Goal: Communication & Community: Answer question/provide support

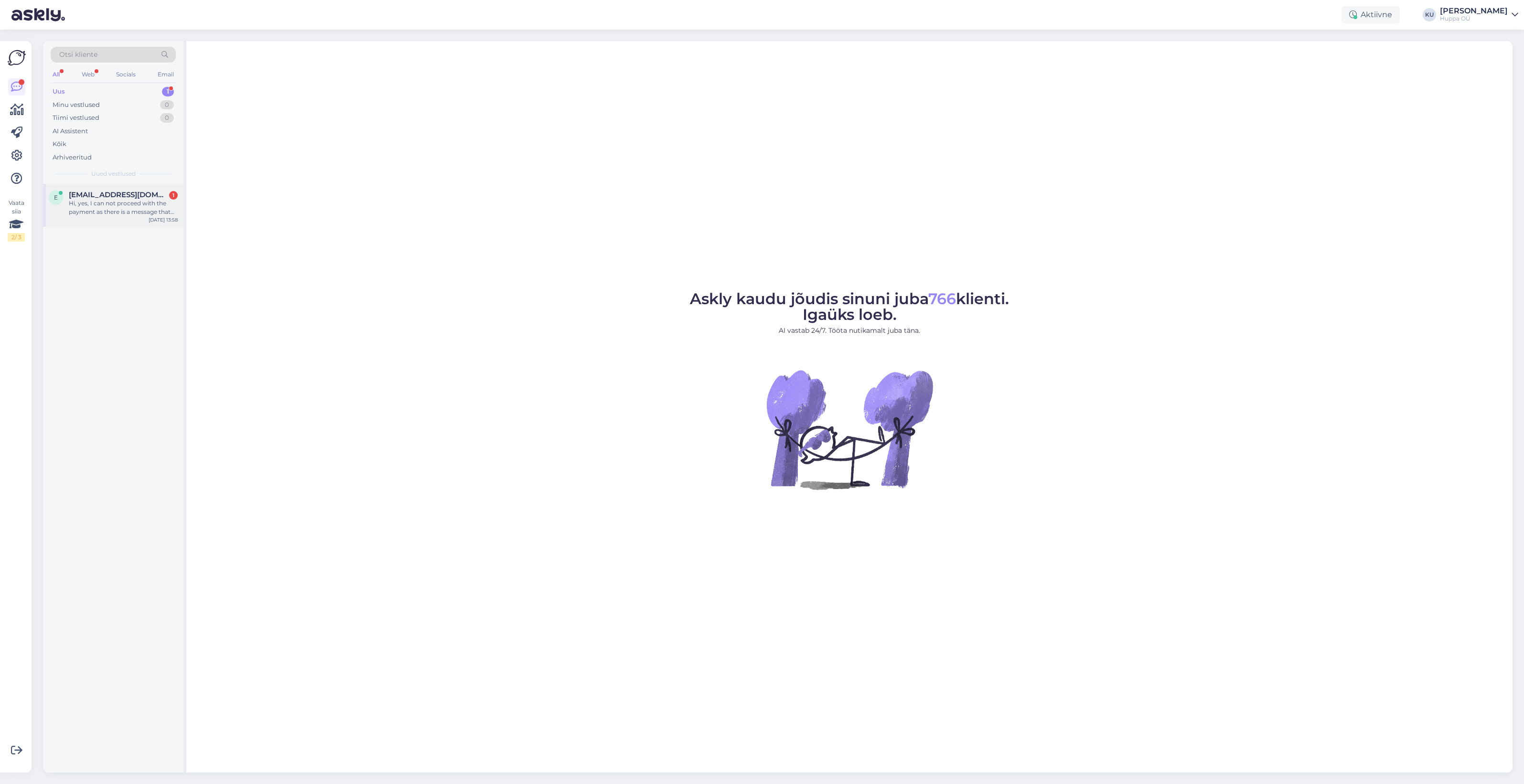
click at [107, 205] on div "Hi, yes, I can not proceed with the payment as there is a message that there ar…" at bounding box center [123, 207] width 109 height 17
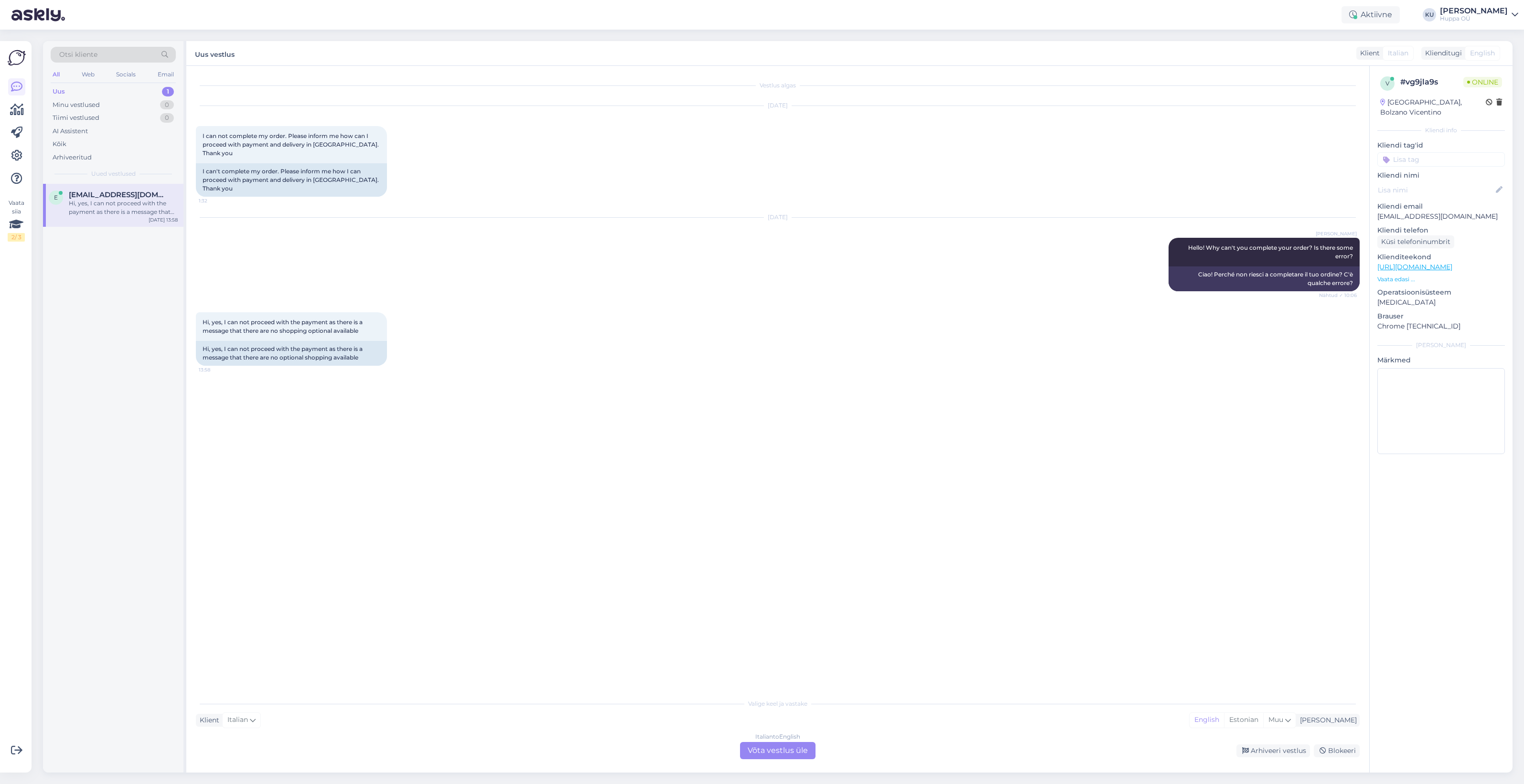
click at [782, 748] on div "Italian to English Võta vestlus üle" at bounding box center [778, 751] width 75 height 17
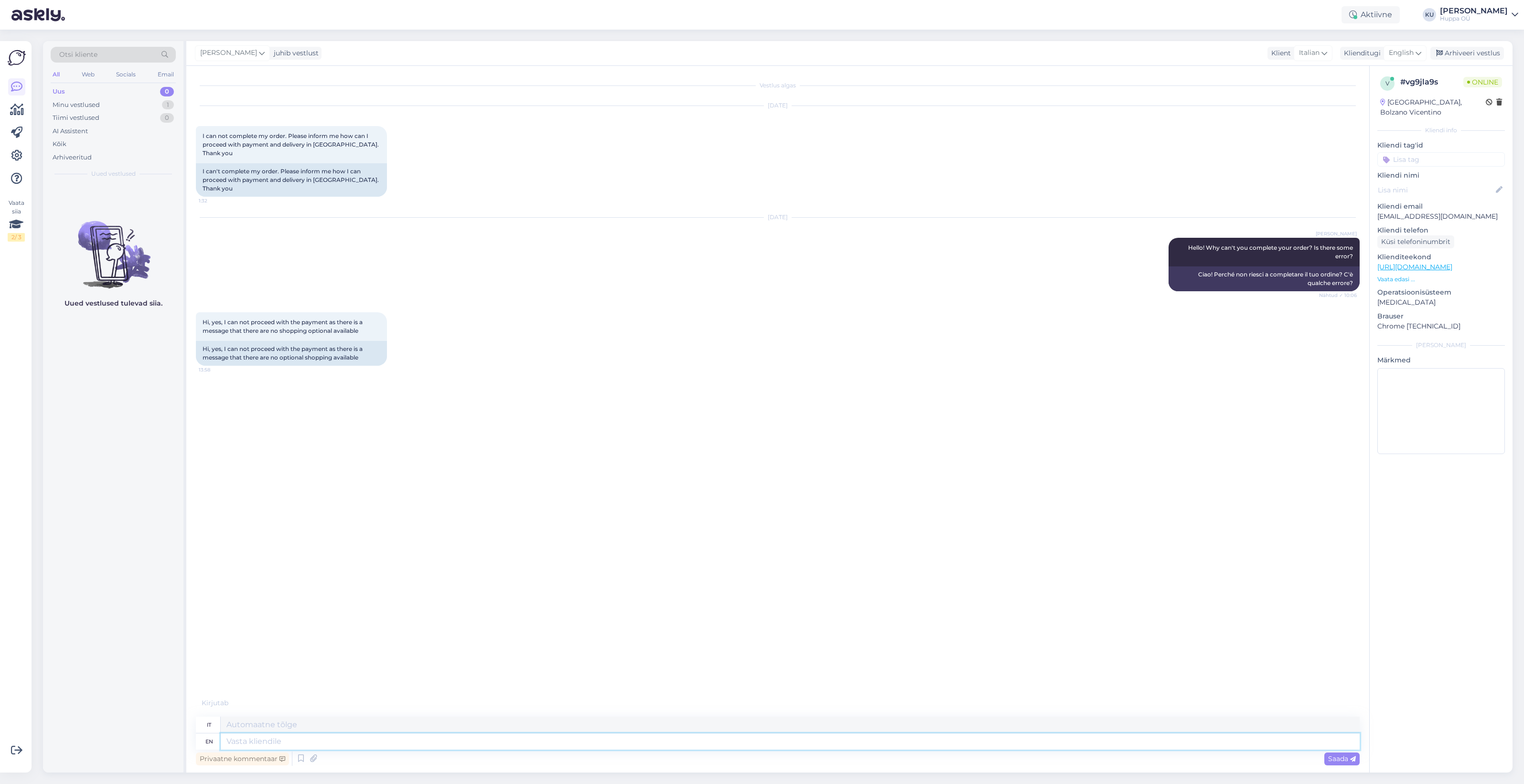
click at [532, 745] on textarea at bounding box center [790, 741] width 1139 height 16
type textarea "Can"
type textarea "Potere"
type textarea "Can you se"
type textarea "Puoi"
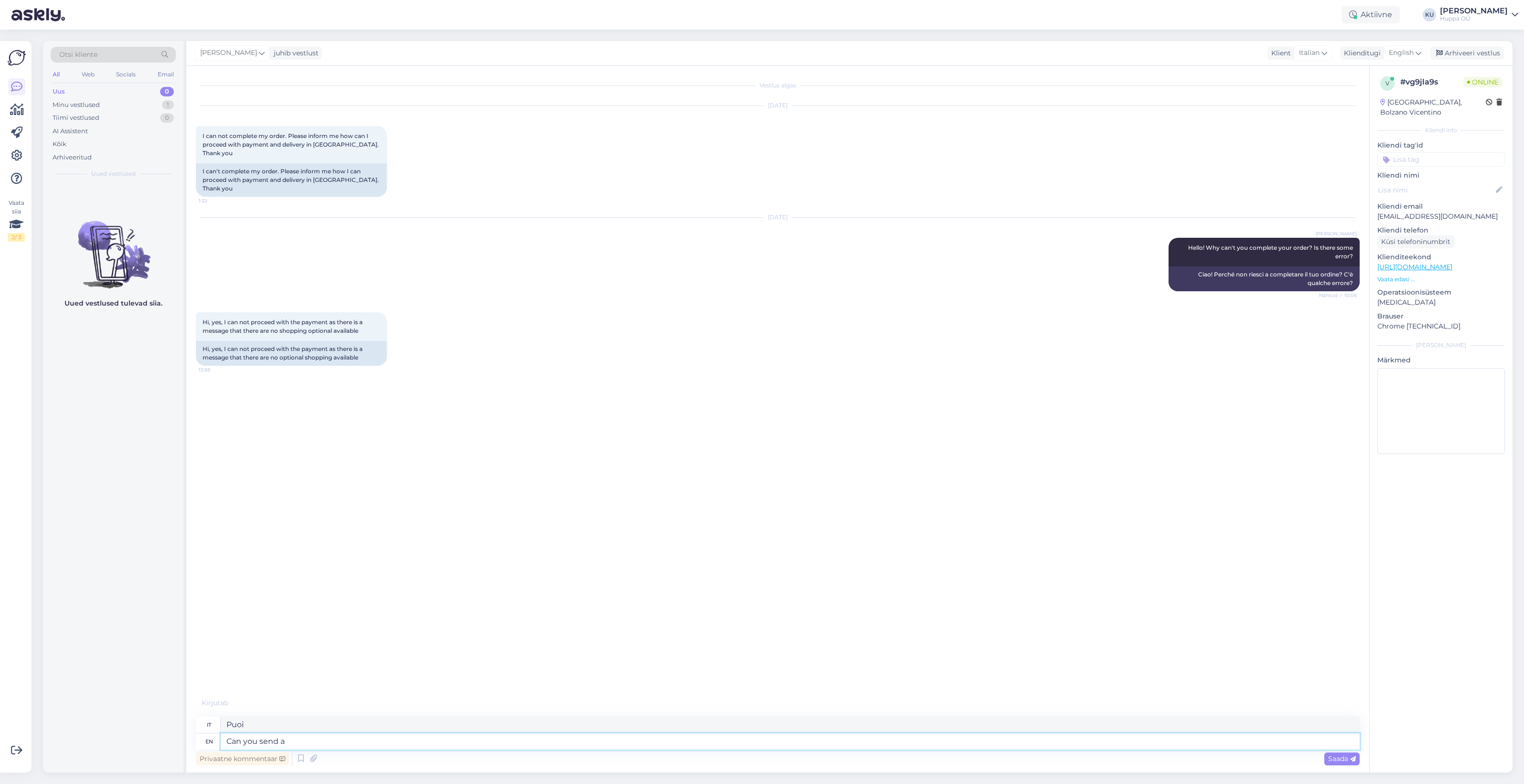
type textarea "Can you send a"
type textarea "Puoi inviare"
type textarea "Can you send a s"
type textarea "Puoi inviare un"
type textarea "Can you send a screenshot so"
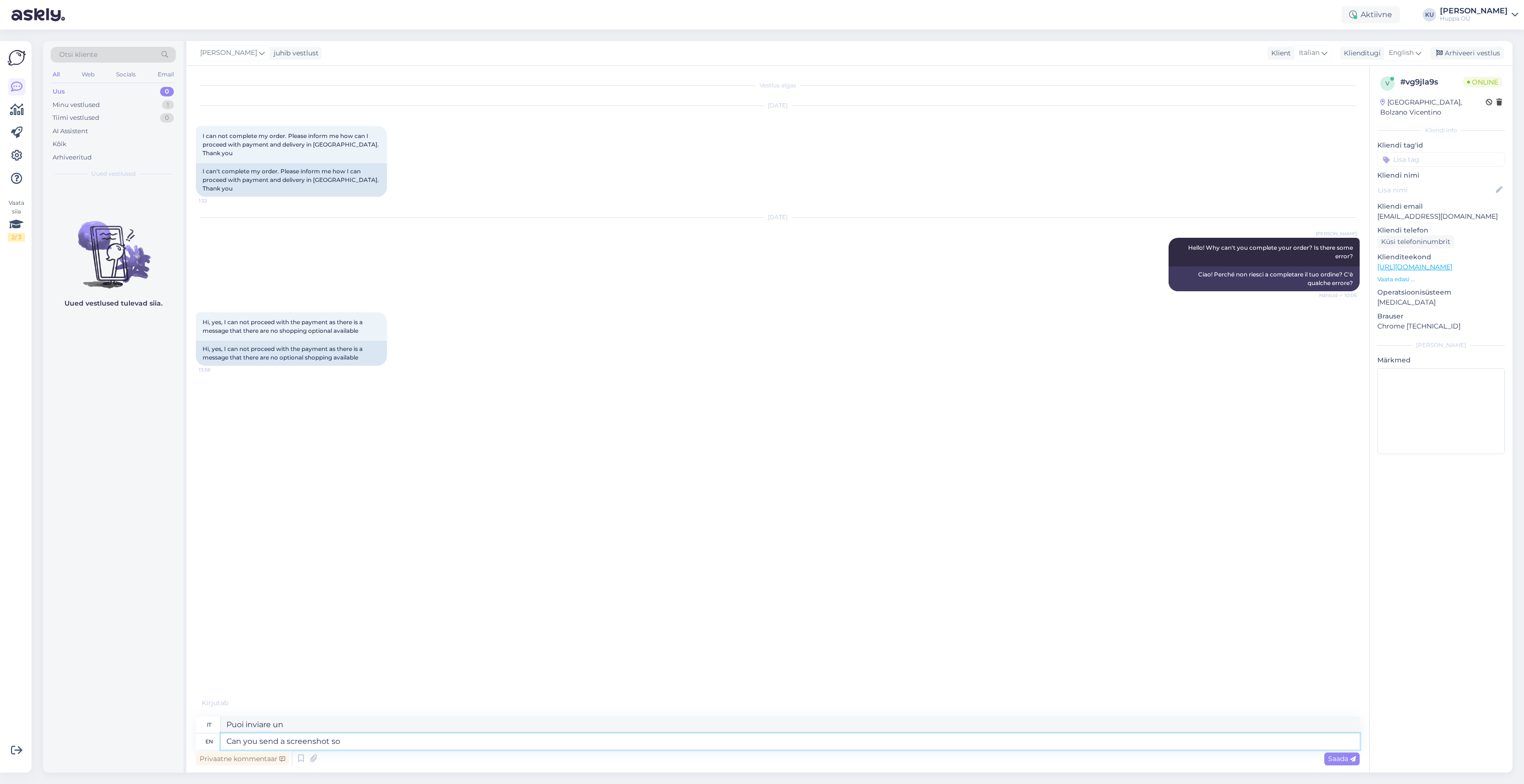
type textarea "Puoi inviare uno screenshot?"
type textarea "Can you send a screenshot so I"
type textarea "Puoi inviare uno screenshot così"
type textarea "Can you send a screenshot so I c"
type textarea "Puoi inviare uno screenshot così io"
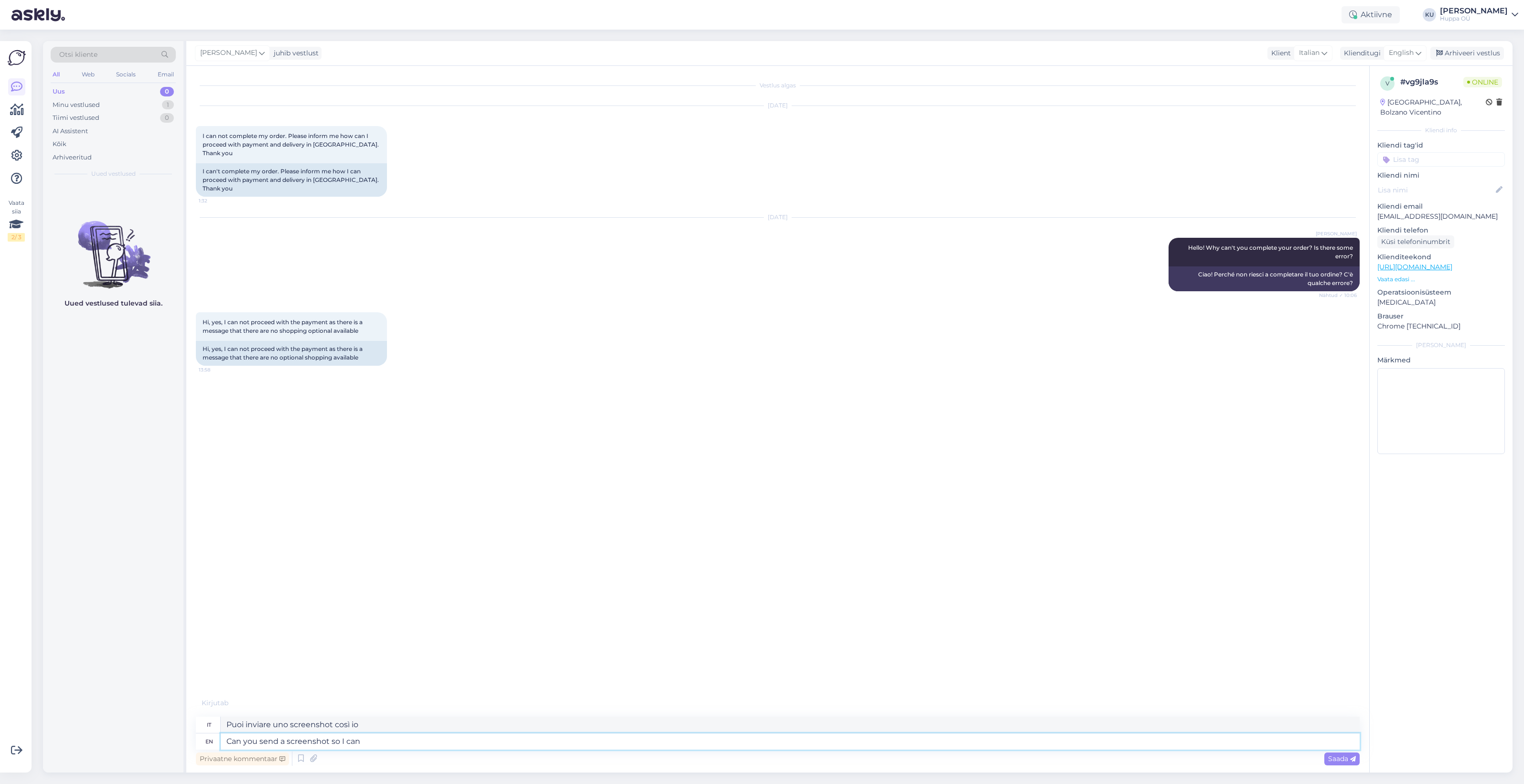
type textarea "Can you send a screenshot so I can f"
type textarea "Puoi inviare uno screenshot così posso"
type textarea "Can you send a screenshot so I can forward it"
type textarea "Puoi inviare uno screenshot così posso inoltrarlo"
type textarea "Can you send a screenshot so I can forward it to"
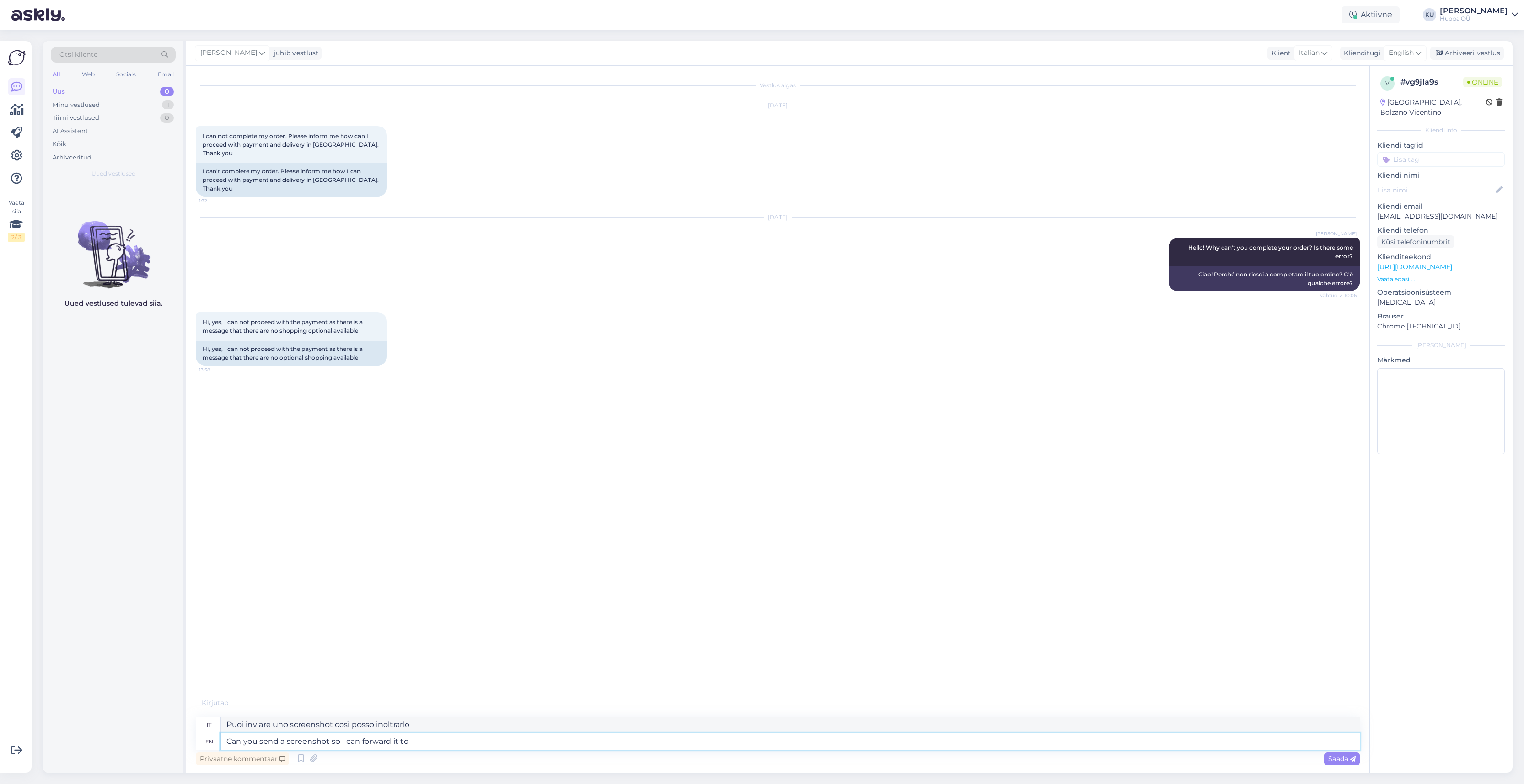
type textarea "Puoi inviare uno screenshot così posso inoltrarlo?"
type textarea "Can you send a screenshot so I can forward it to"
type textarea "Puoi inviare uno screenshot così posso inoltrarlo a"
type textarea "Can you send a screenshot so I can forward it to IT, ple"
type textarea "Puoi inviare uno screenshot così posso inoltrarlo all'IT,"
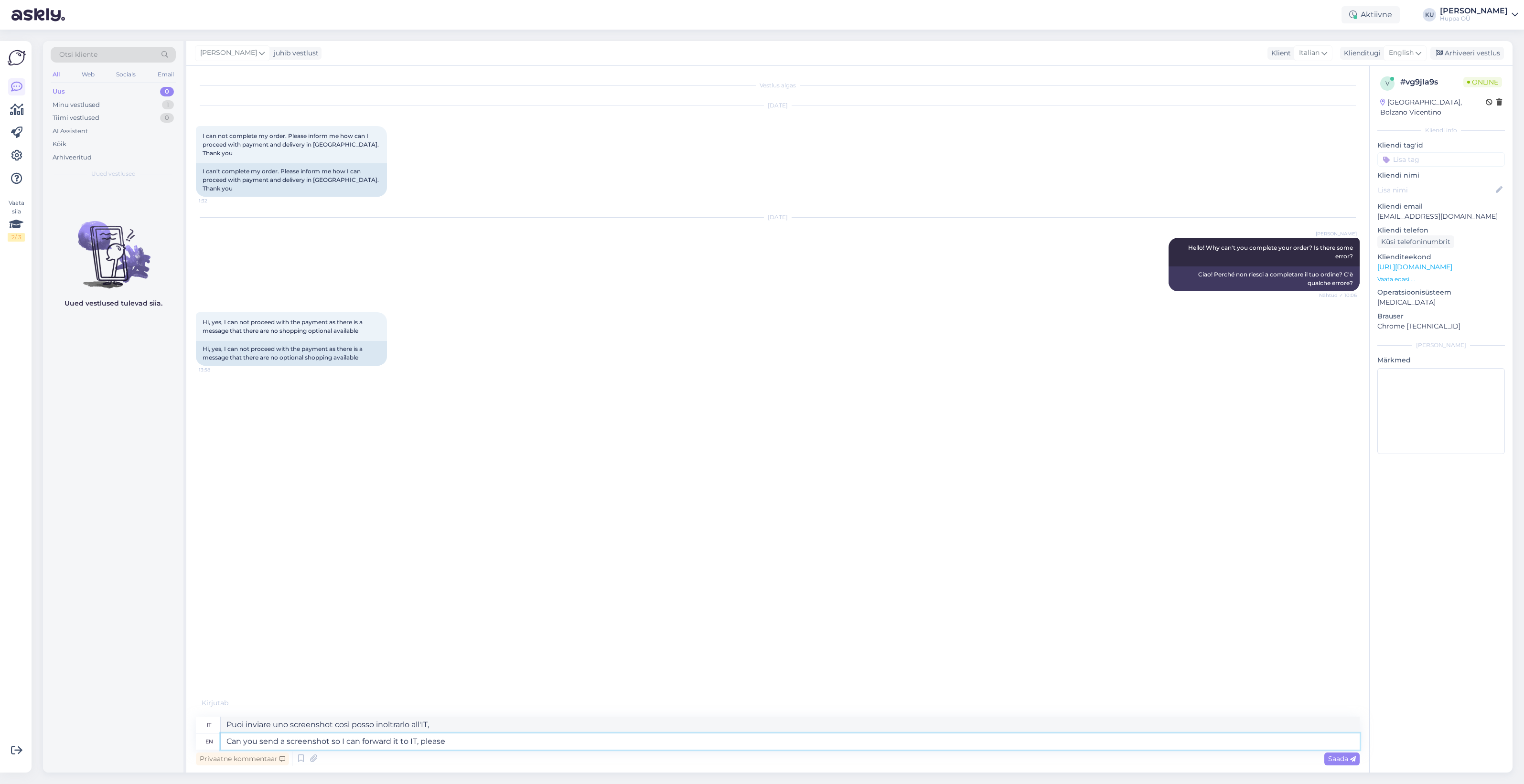
type textarea "Can you send a screenshot so I can forward it to IT, please?"
type textarea "Potresti inviarmi uno screenshot così posso inoltrarlo al reparto IT, per favor…"
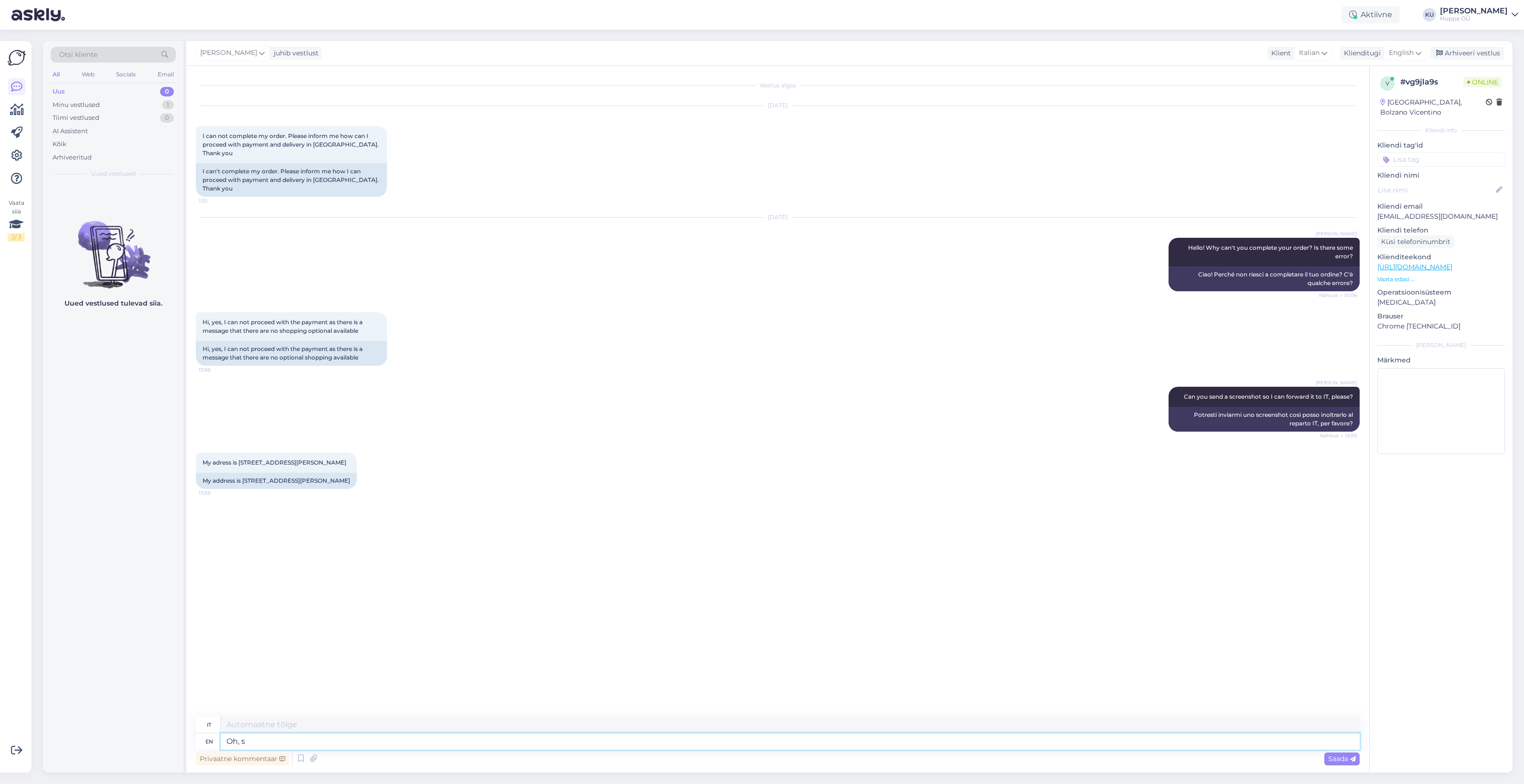
type textarea "Oh, so"
type textarea "OH,"
type textarea "Oh, sorry."
type textarea "Oh, scusa."
type textarea "Oh, sorry. We do"
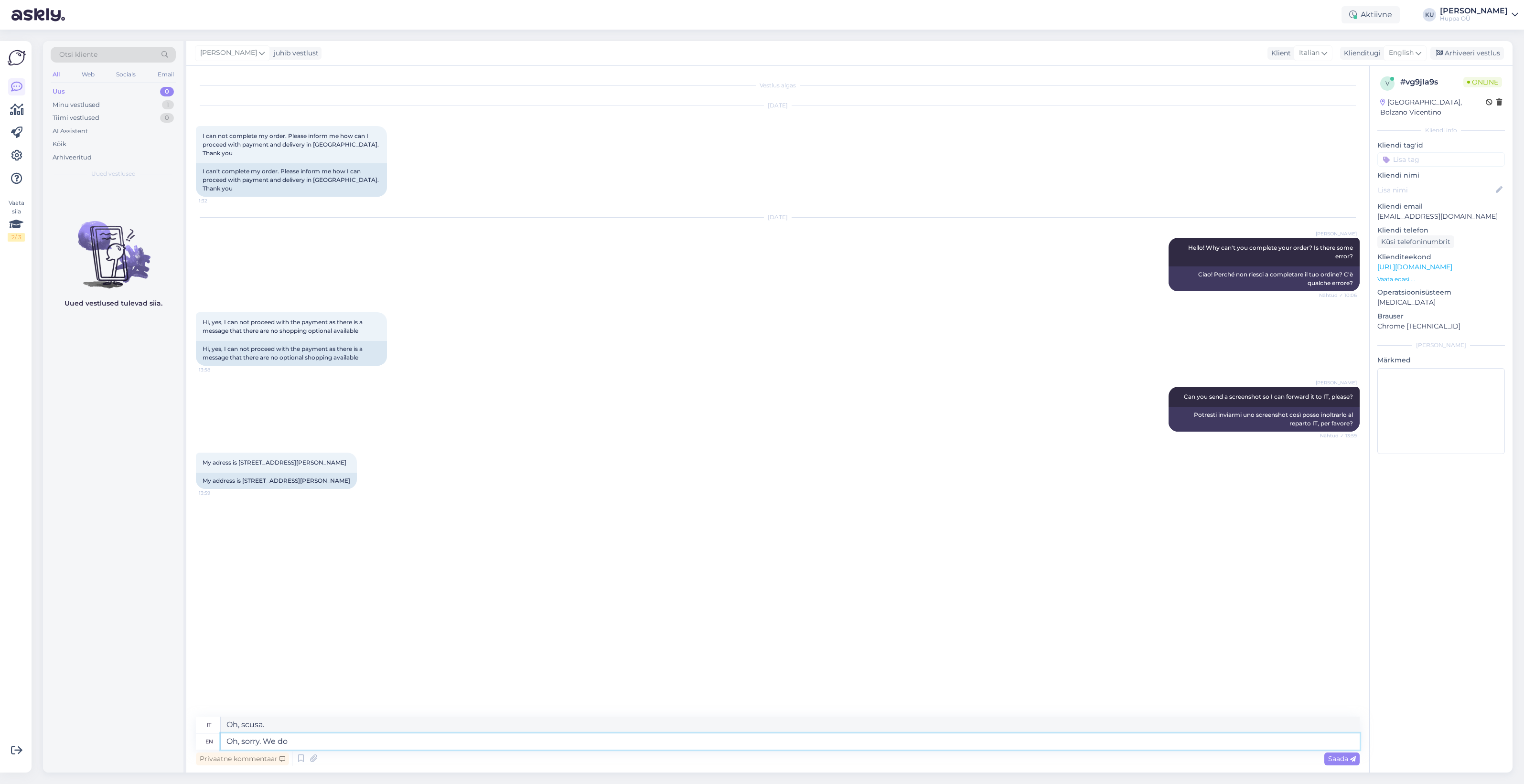
type textarea "Oh, scusa. [GEOGRAPHIC_DATA]"
type textarea "Oh, sorry. We don't d"
type textarea "Oh, mi dispiace. Non lo facciamo."
type textarea "Oh, sorry. We don't deliver to"
type textarea "Oh, mi dispiace. Non effettuiamo consegne."
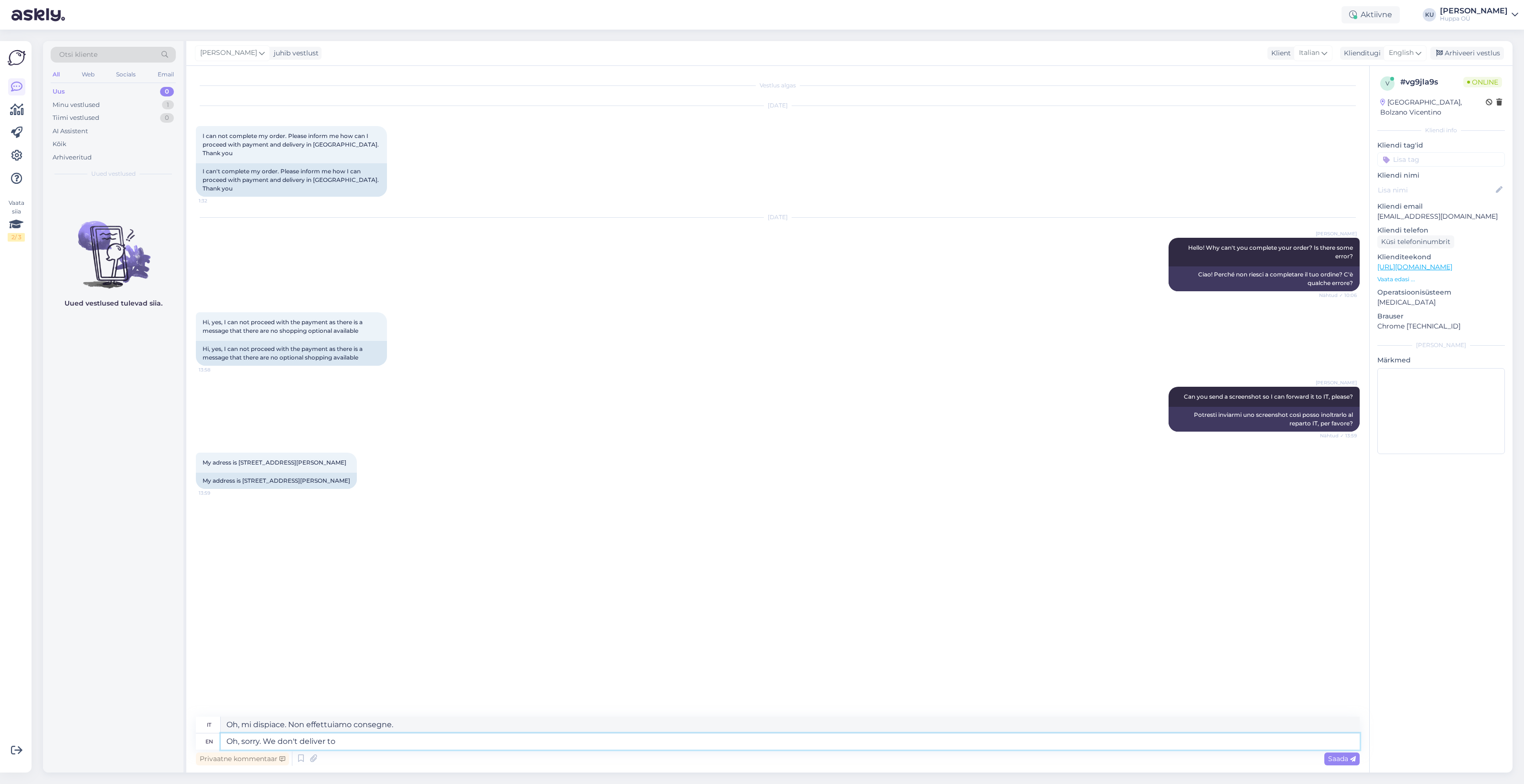
type textarea "Oh, sorry. We don't deliver to I"
type textarea "Oh, mi dispiace. Non effettuiamo consegne a"
type textarea "Oh, sorry. We don't deliver to [GEOGRAPHIC_DATA]"
type textarea "Oh, mi dispiace. Non effettuiamo consegne in [GEOGRAPHIC_DATA]."
type textarea "Oh, sorry. We don't deliver to [GEOGRAPHIC_DATA] yet"
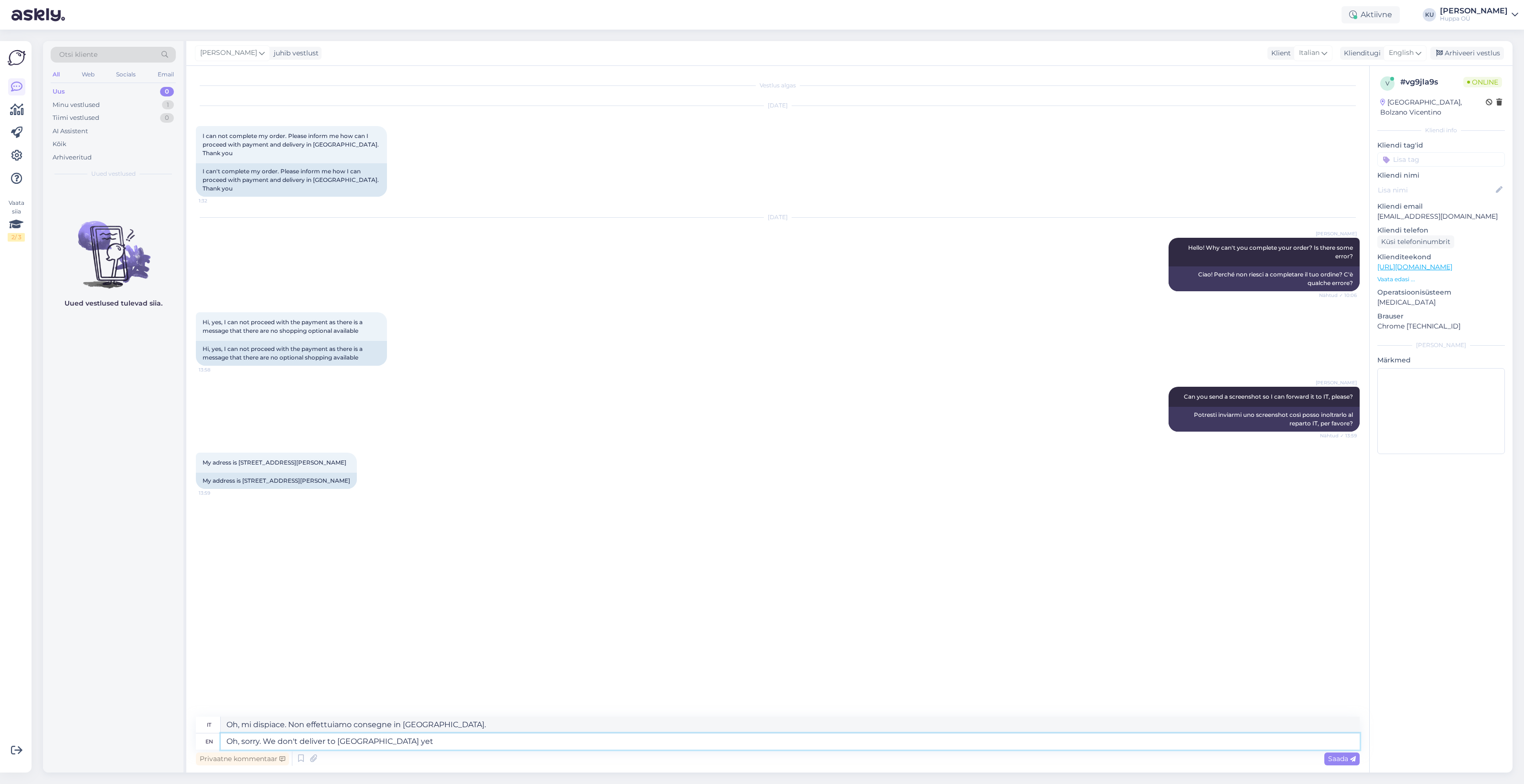
type textarea "Oh, mi dispiace. Non effettuiamo ancora consegne in [GEOGRAPHIC_DATA]."
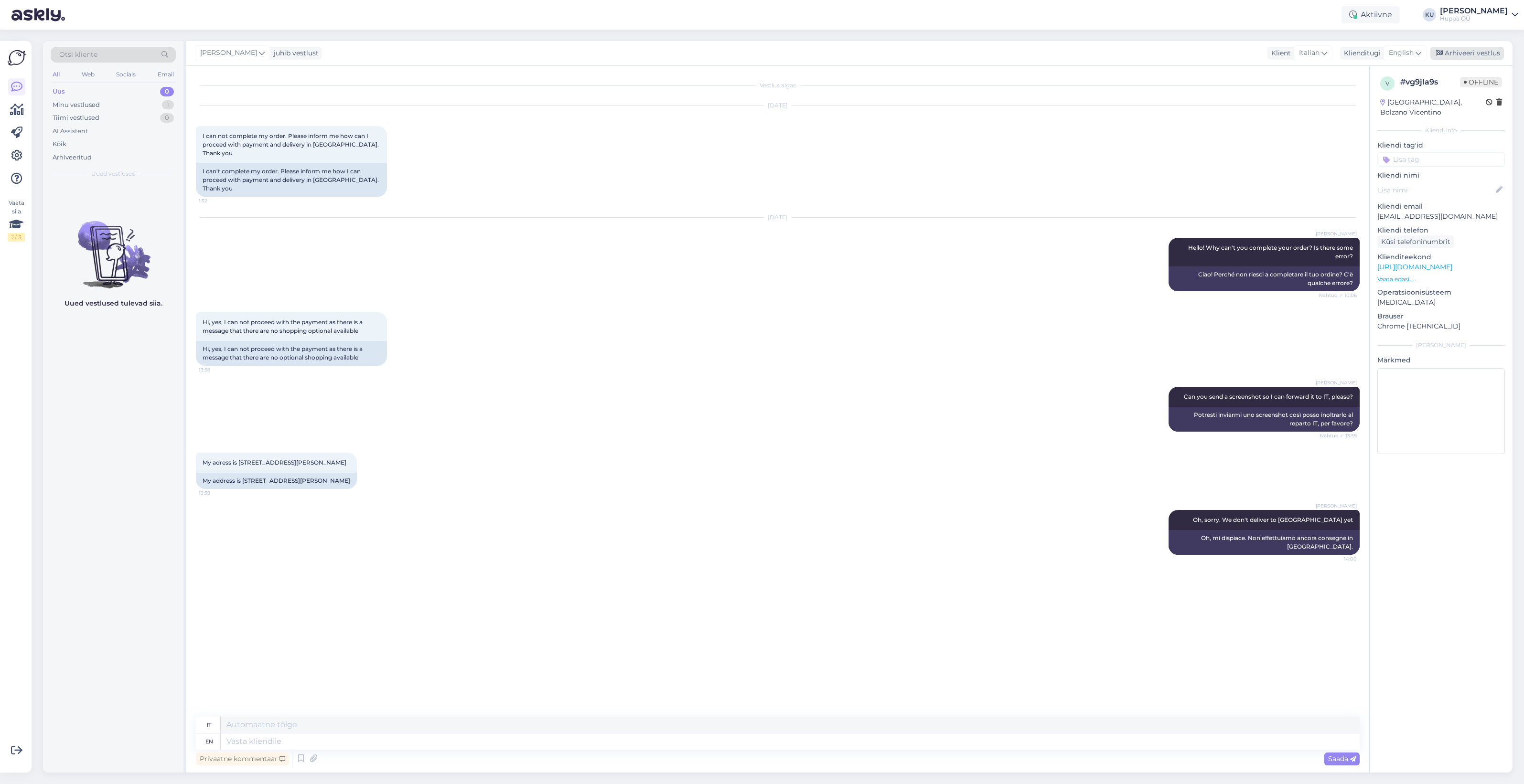
click at [1467, 53] on div "Arhiveeri vestlus" at bounding box center [1467, 54] width 73 height 13
